Goal: Task Accomplishment & Management: Complete application form

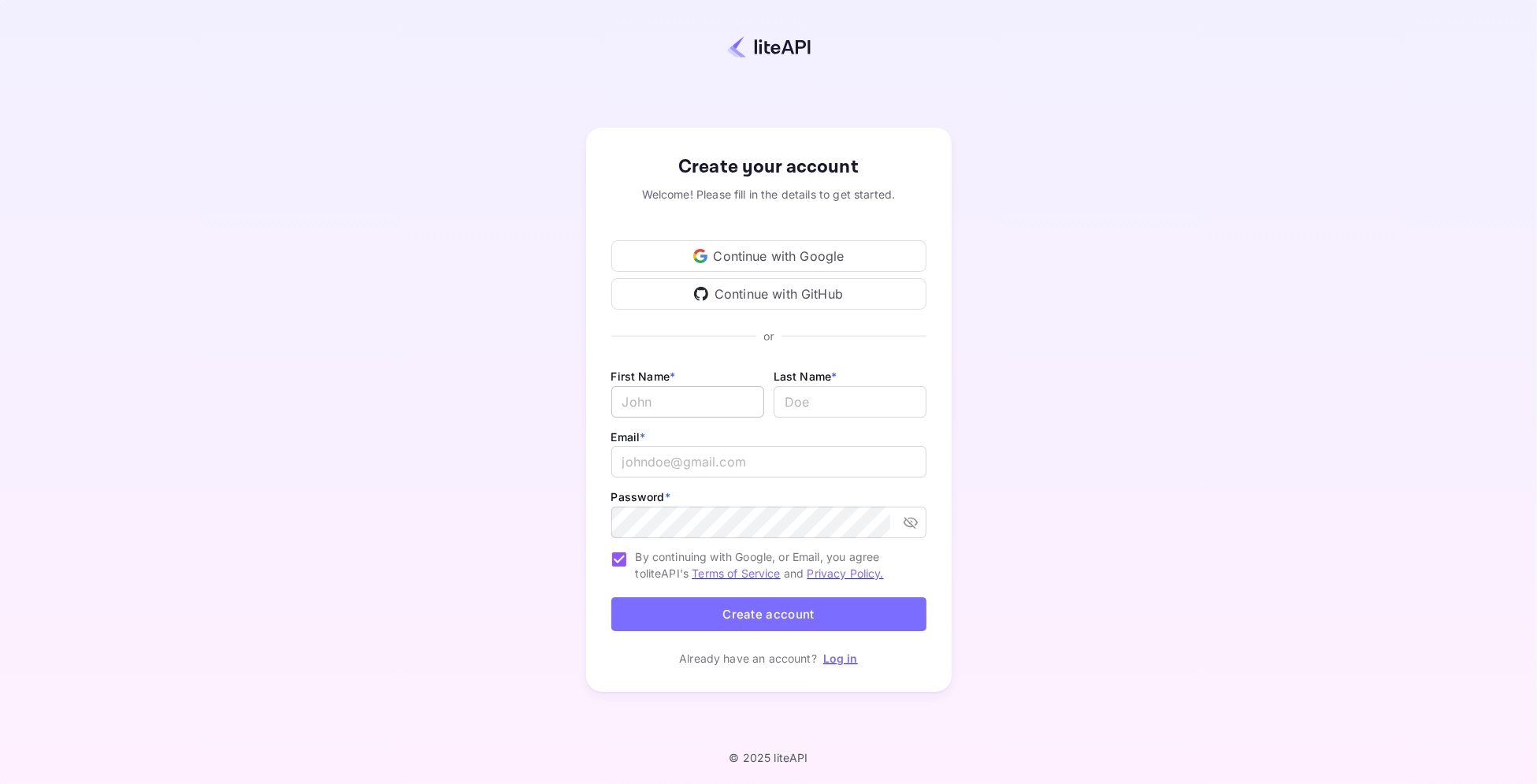
type input "[PERSON_NAME][EMAIL_ADDRESS][DOMAIN_NAME]"
click at [676, 406] on input "Email *" at bounding box center [687, 401] width 153 height 31
type input "DISTRIBUTOR"
click at [841, 406] on input "lastName" at bounding box center [849, 401] width 153 height 31
type input "AUDIT - Vlatka"
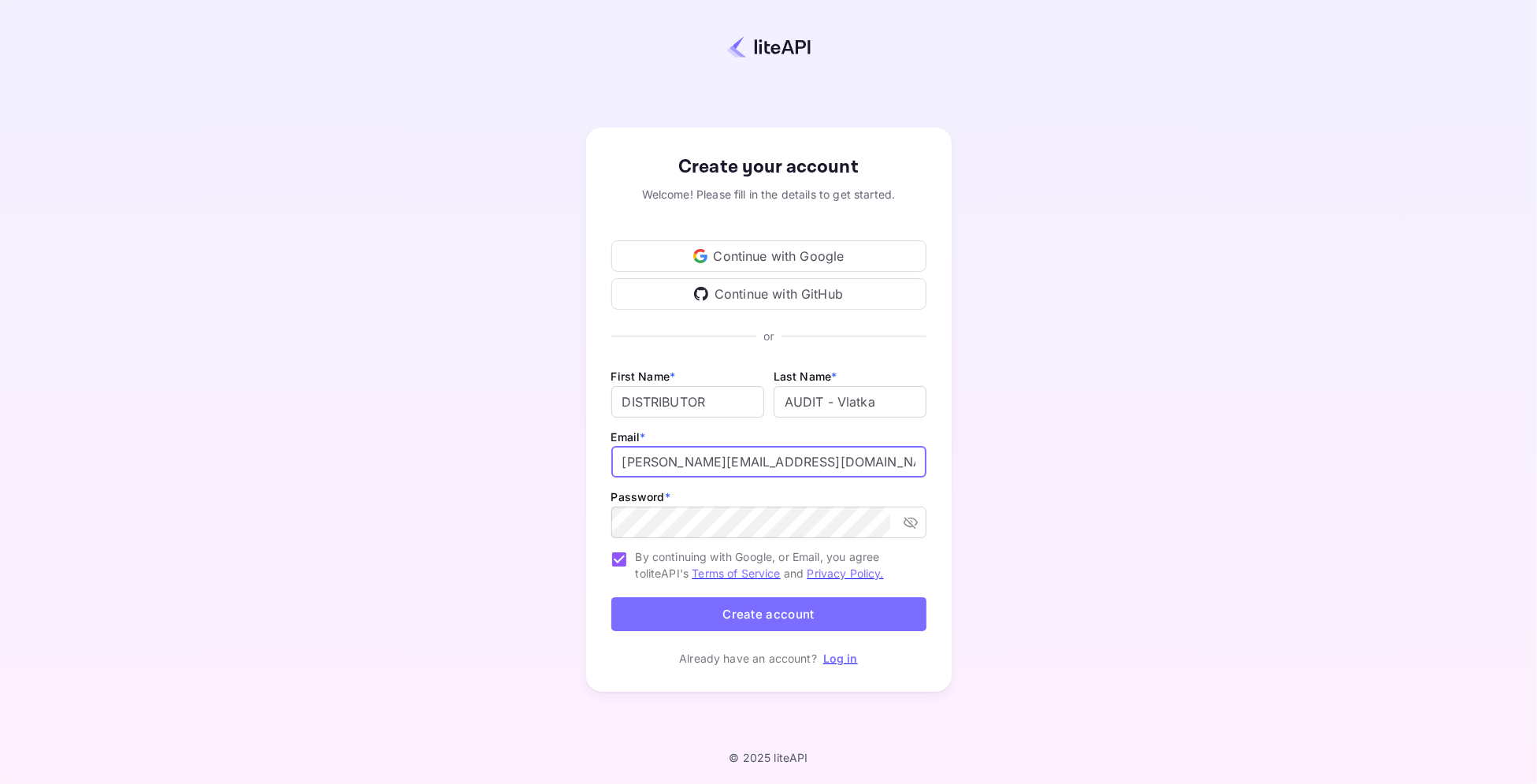
click at [683, 460] on input "[PERSON_NAME][EMAIL_ADDRESS][DOMAIN_NAME]" at bounding box center [768, 461] width 315 height 31
click at [913, 517] on icon "toggle password visibility" at bounding box center [910, 522] width 16 height 16
click at [684, 463] on input "[PERSON_NAME][EMAIL_ADDRESS][DOMAIN_NAME]" at bounding box center [768, 461] width 315 height 31
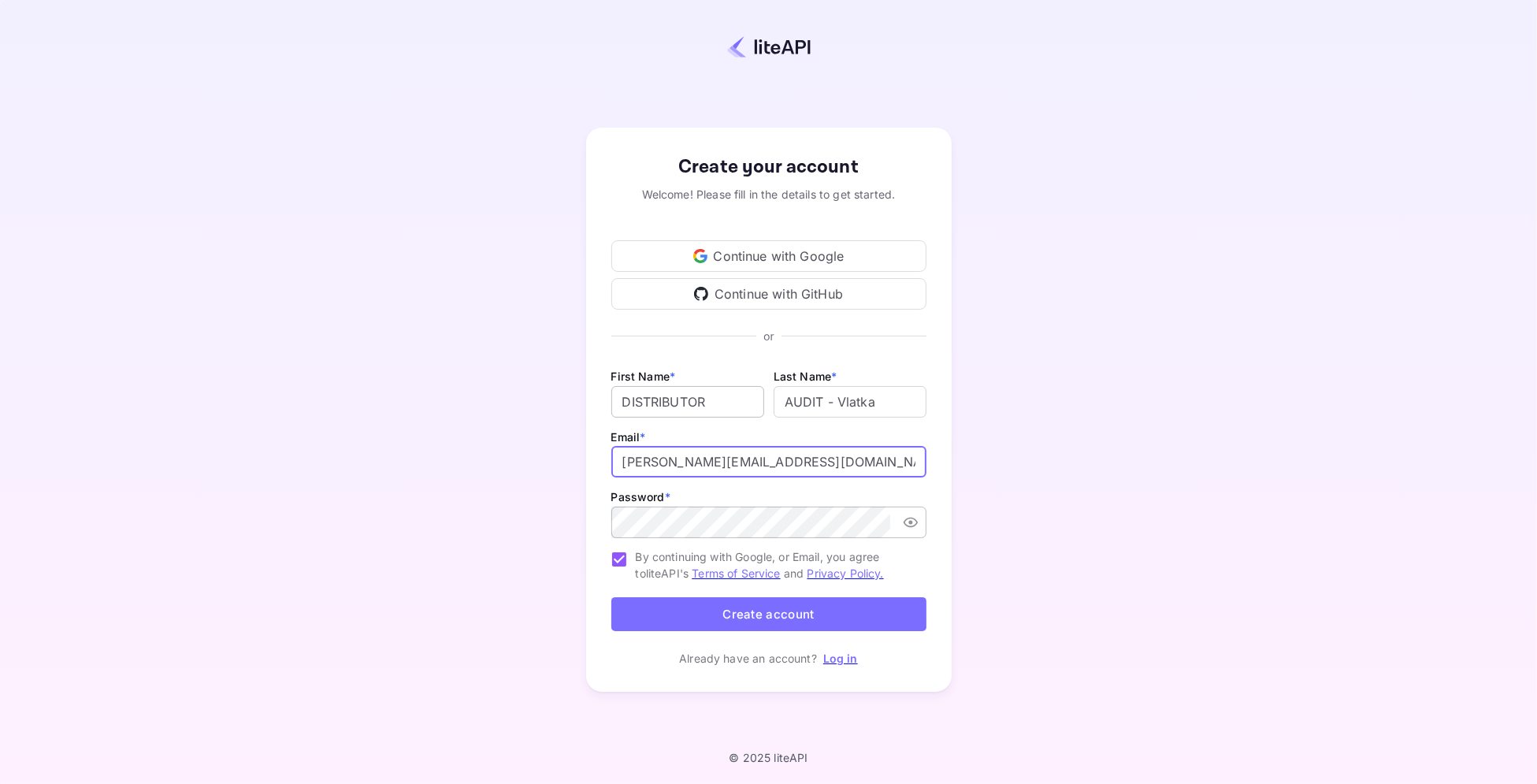
type input "[PERSON_NAME][EMAIL_ADDRESS][DOMAIN_NAME]"
click at [746, 398] on input "DISTRIBUTOR" at bounding box center [687, 401] width 153 height 31
type input "DISTRIBUTOR-B2B"
click at [844, 618] on button "Create account" at bounding box center [768, 613] width 315 height 34
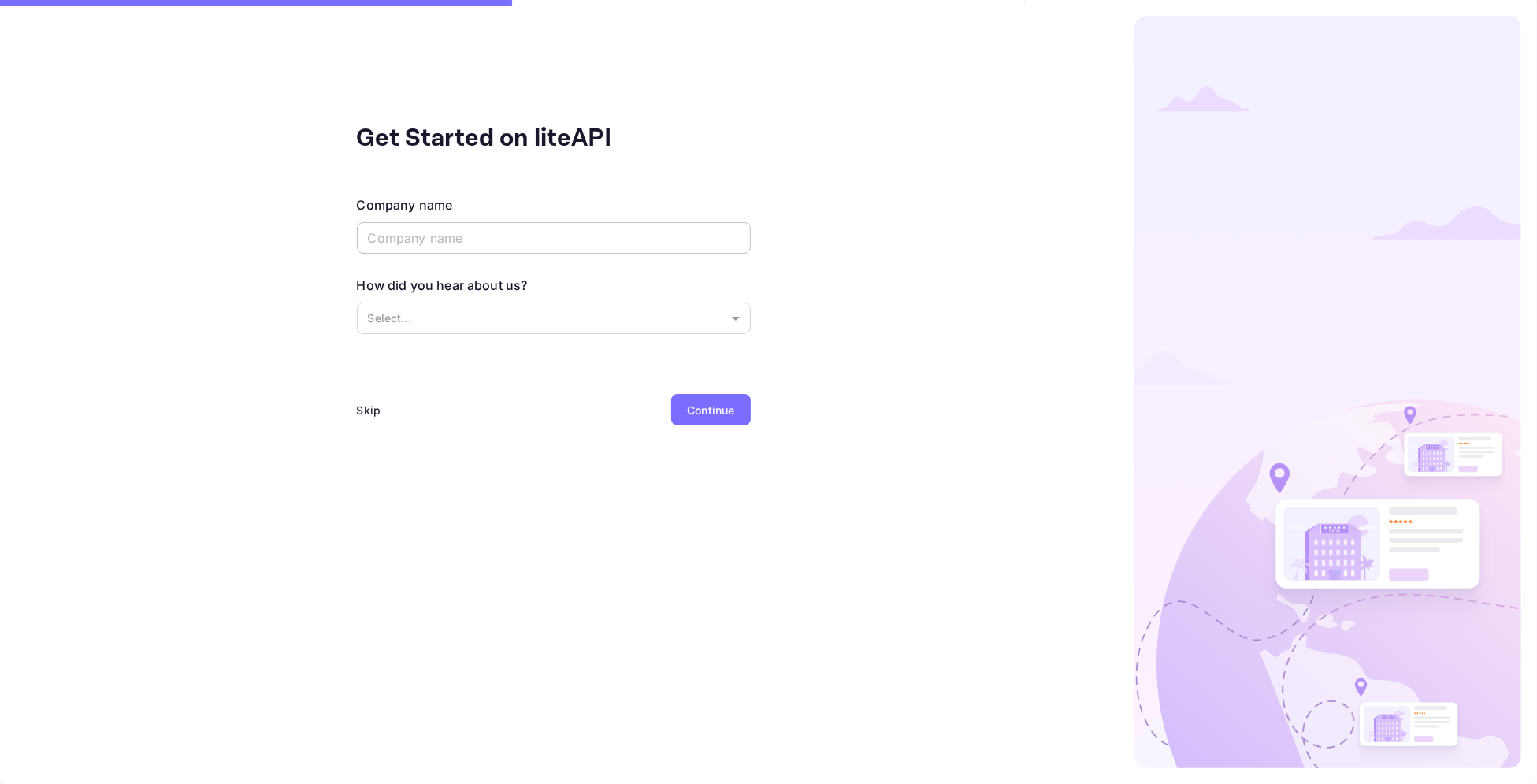
click at [446, 229] on input "text" at bounding box center [553, 238] width 393 height 31
type input "DISTRIBUTOR B2B"
click at [759, 414] on div "Get Started on liteAPI Company name DISTRIBUTOR B2B ​ How did you hear about us…" at bounding box center [553, 392] width 1107 height 784
click at [725, 419] on div "Continue" at bounding box center [710, 409] width 79 height 31
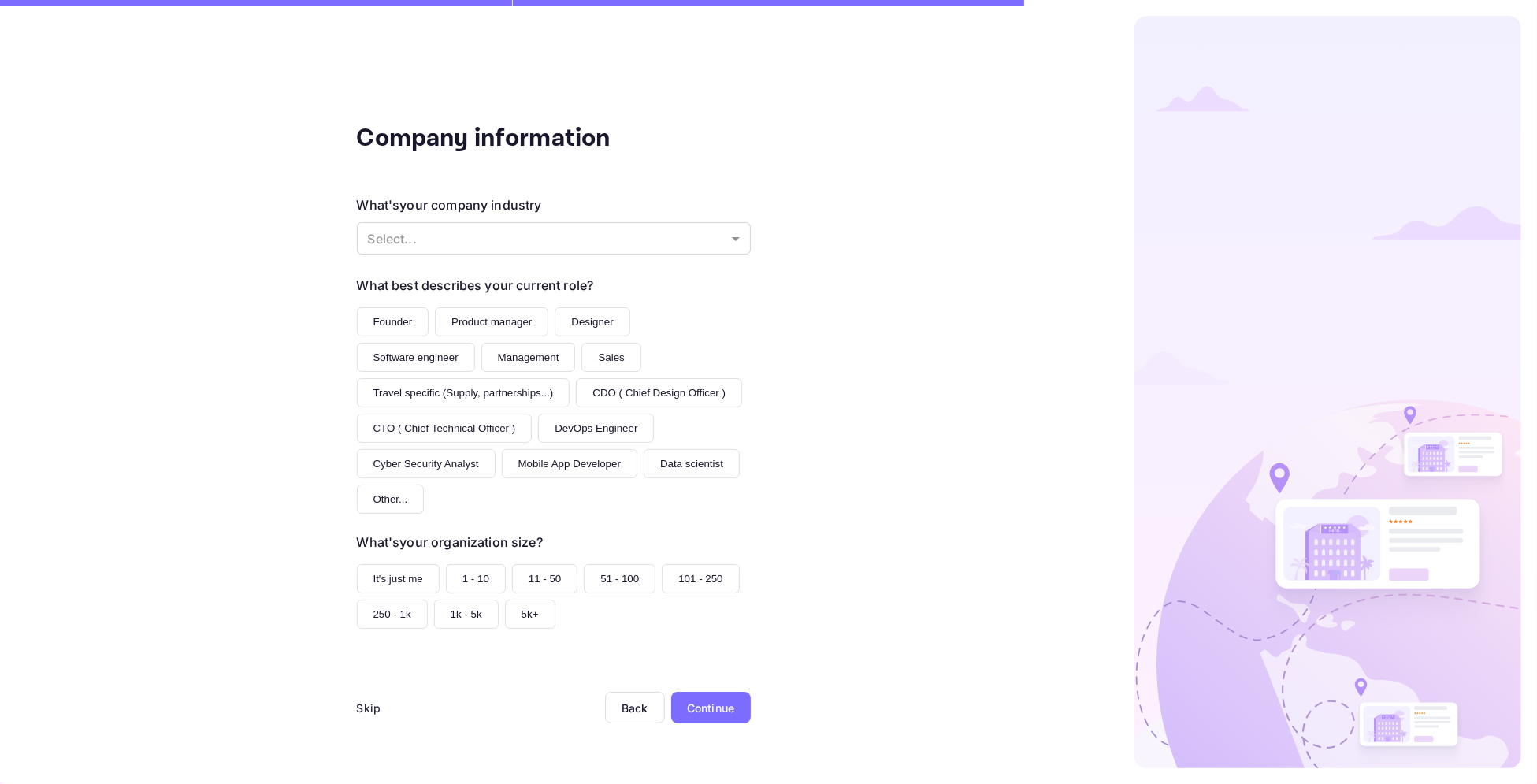
click at [369, 711] on div "Skip" at bounding box center [368, 707] width 24 height 17
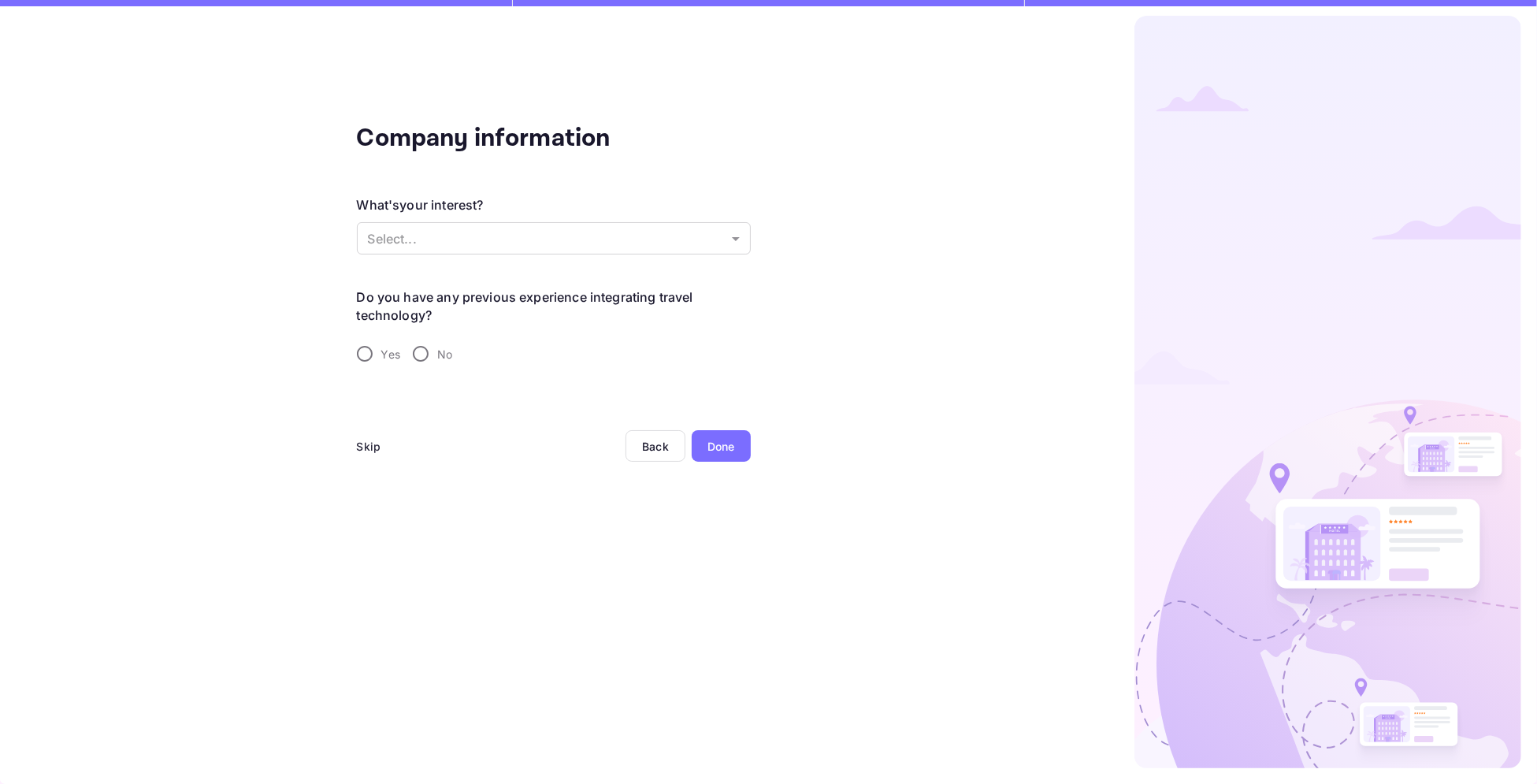
click at [738, 448] on div "Done" at bounding box center [721, 446] width 59 height 31
